Goal: Task Accomplishment & Management: Use online tool/utility

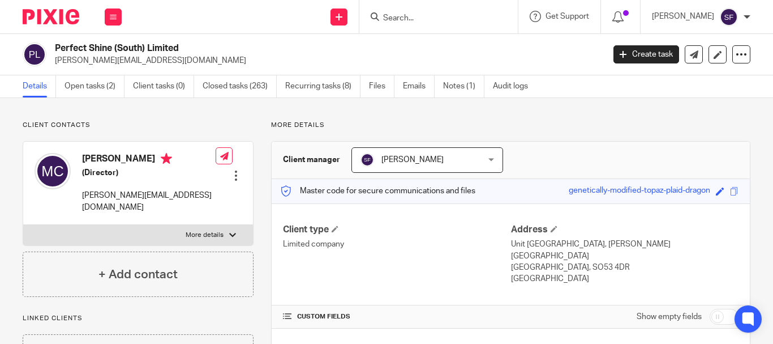
drag, startPoint x: 57, startPoint y: 63, endPoint x: 203, endPoint y: 59, distance: 146.1
click at [203, 59] on p "markcroft@perfectshineeverytime.com" at bounding box center [326, 60] width 542 height 11
copy p "markcroft@perfectshineeverytime.com"
click at [116, 87] on link "Open tasks (2)" at bounding box center [95, 86] width 60 height 22
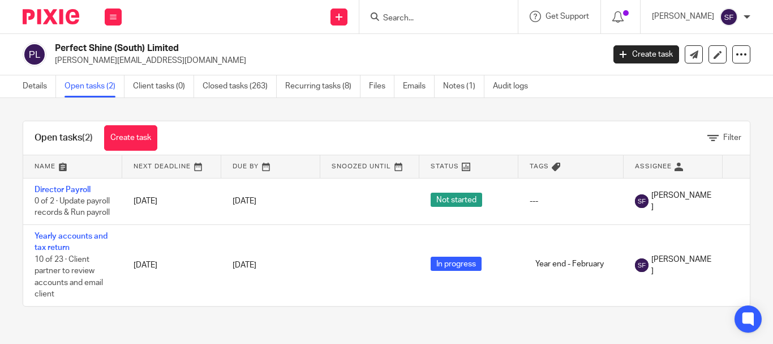
scroll to position [5, 0]
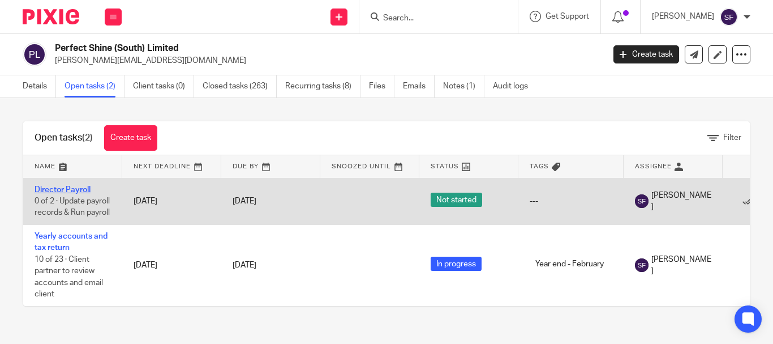
click at [78, 186] on link "Director Payroll" at bounding box center [63, 190] width 56 height 8
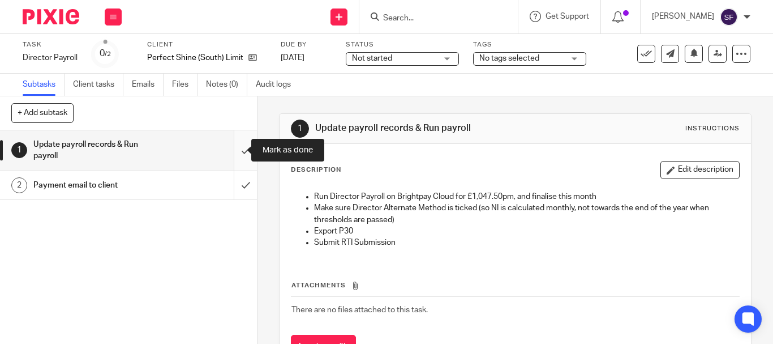
click at [232, 156] on input "submit" at bounding box center [128, 150] width 257 height 40
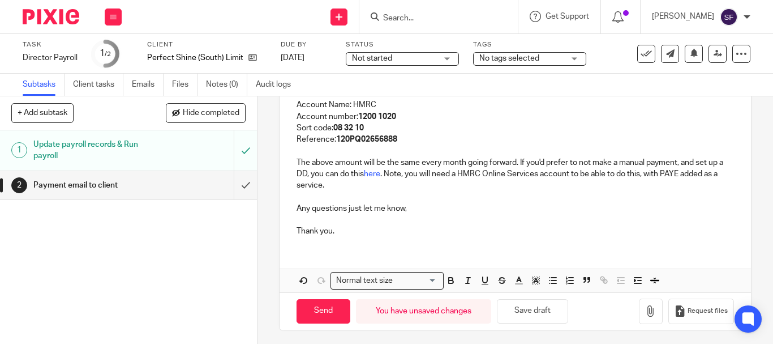
scroll to position [232, 0]
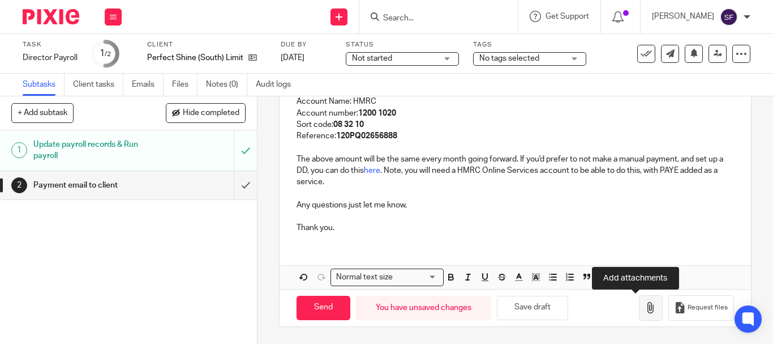
click at [645, 302] on icon "button" at bounding box center [650, 307] width 11 height 11
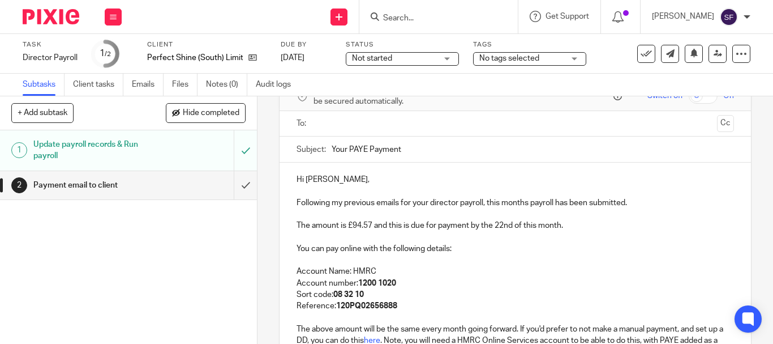
scroll to position [6, 0]
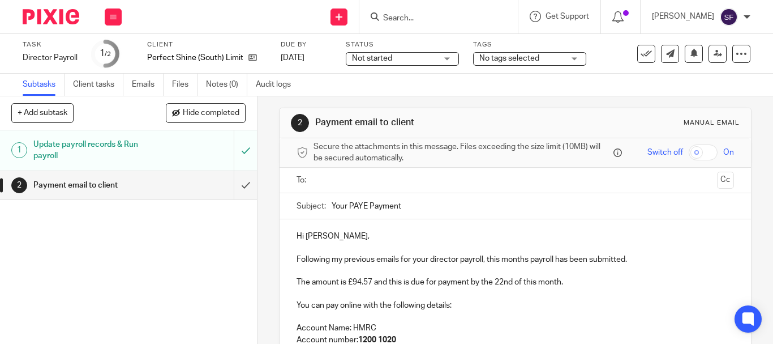
click at [351, 181] on input "text" at bounding box center [515, 180] width 395 height 13
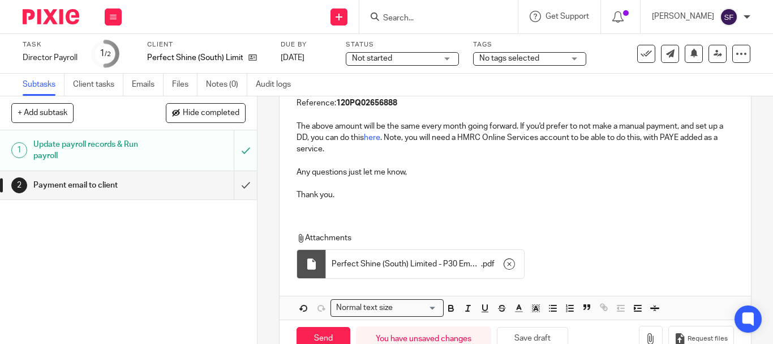
scroll to position [298, 0]
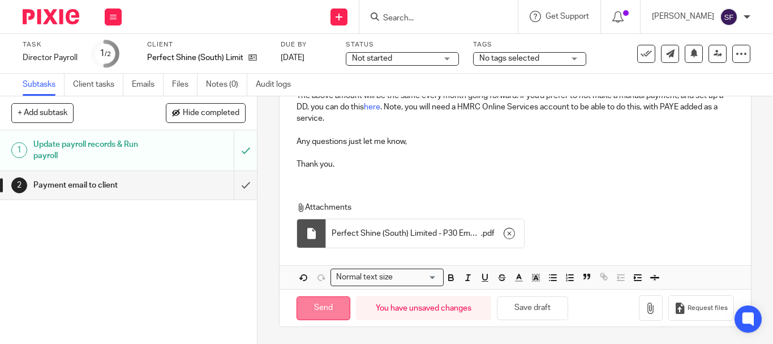
click at [334, 309] on input "Send" at bounding box center [324, 308] width 54 height 24
type input "Sent"
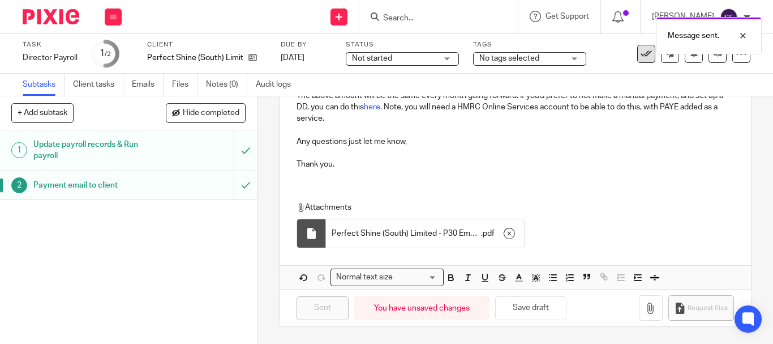
click at [641, 56] on icon at bounding box center [646, 53] width 11 height 11
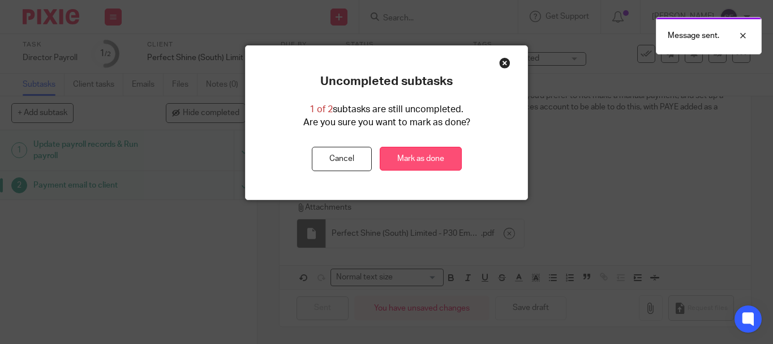
click at [426, 151] on link "Mark as done" at bounding box center [421, 159] width 82 height 24
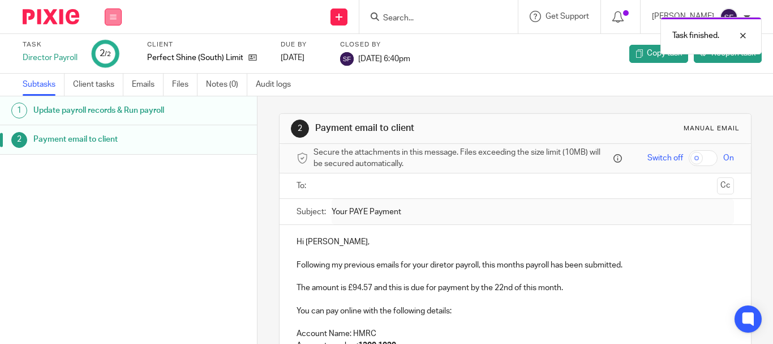
click at [113, 23] on button at bounding box center [113, 16] width 17 height 17
click at [111, 99] on link "Team" at bounding box center [107, 103] width 19 height 8
